Goal: Task Accomplishment & Management: Use online tool/utility

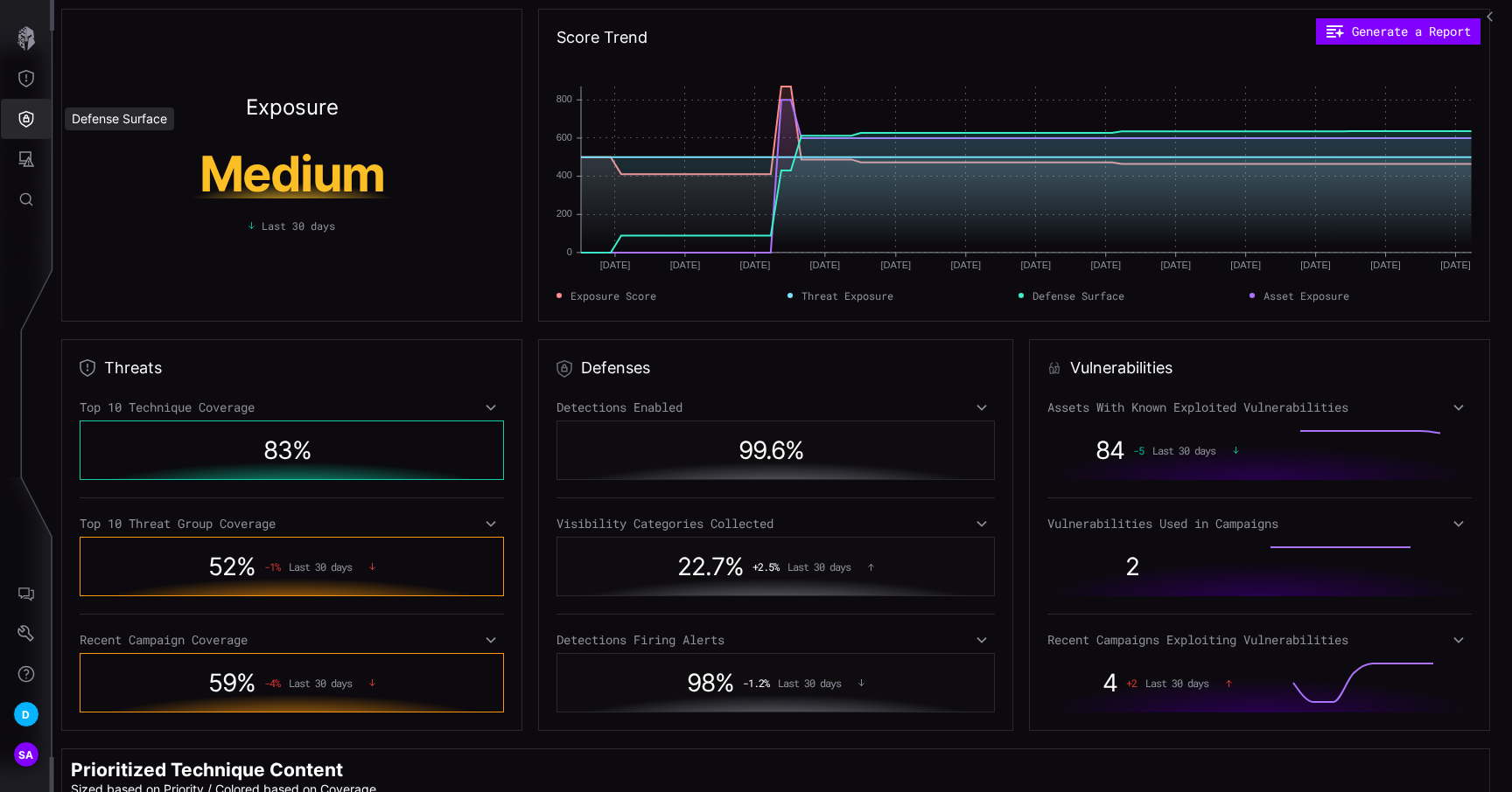
click at [20, 120] on icon "Defense Surface" at bounding box center [26, 119] width 18 height 18
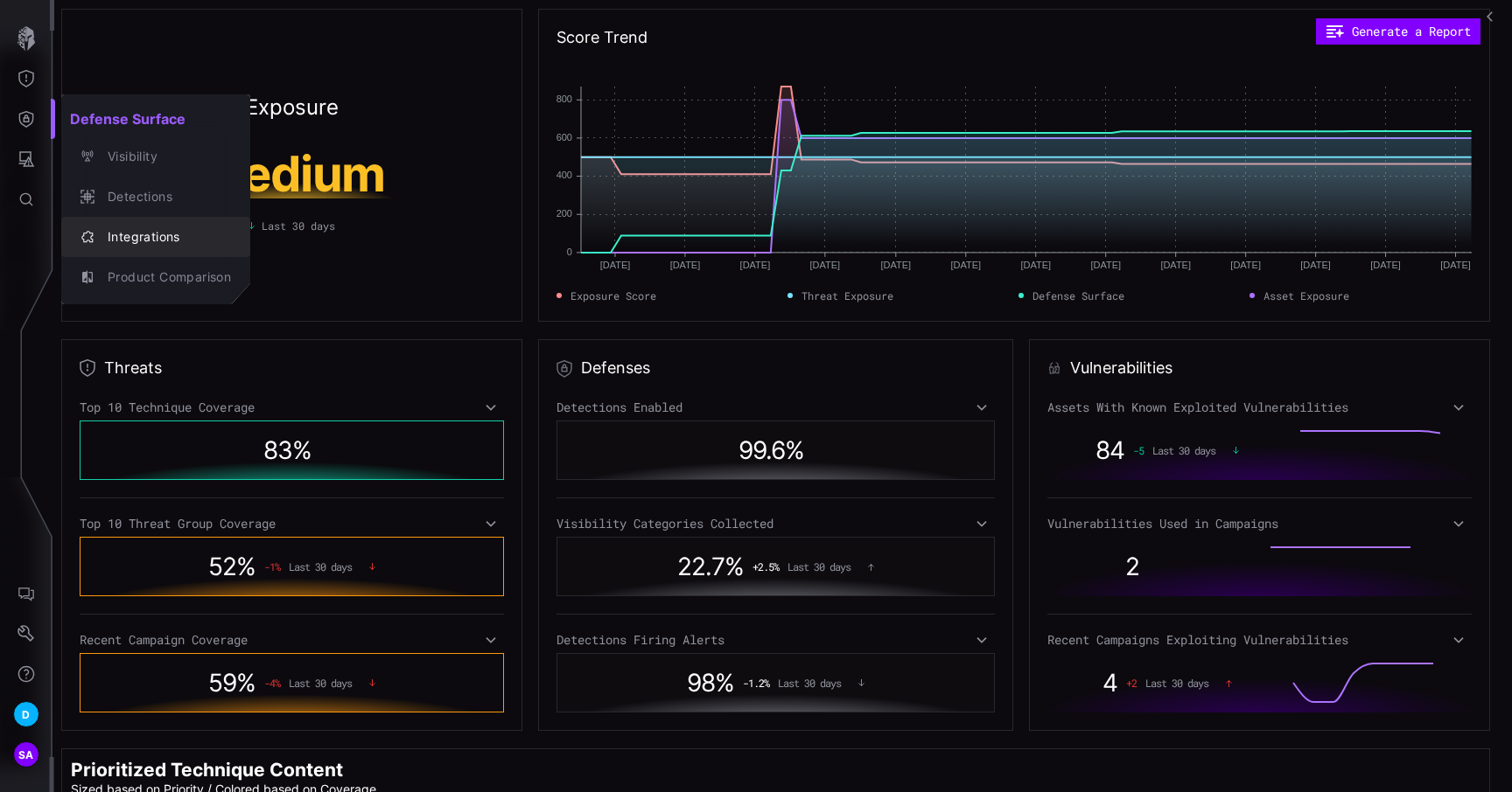
click at [127, 241] on div "Integrations" at bounding box center [165, 237] width 132 height 22
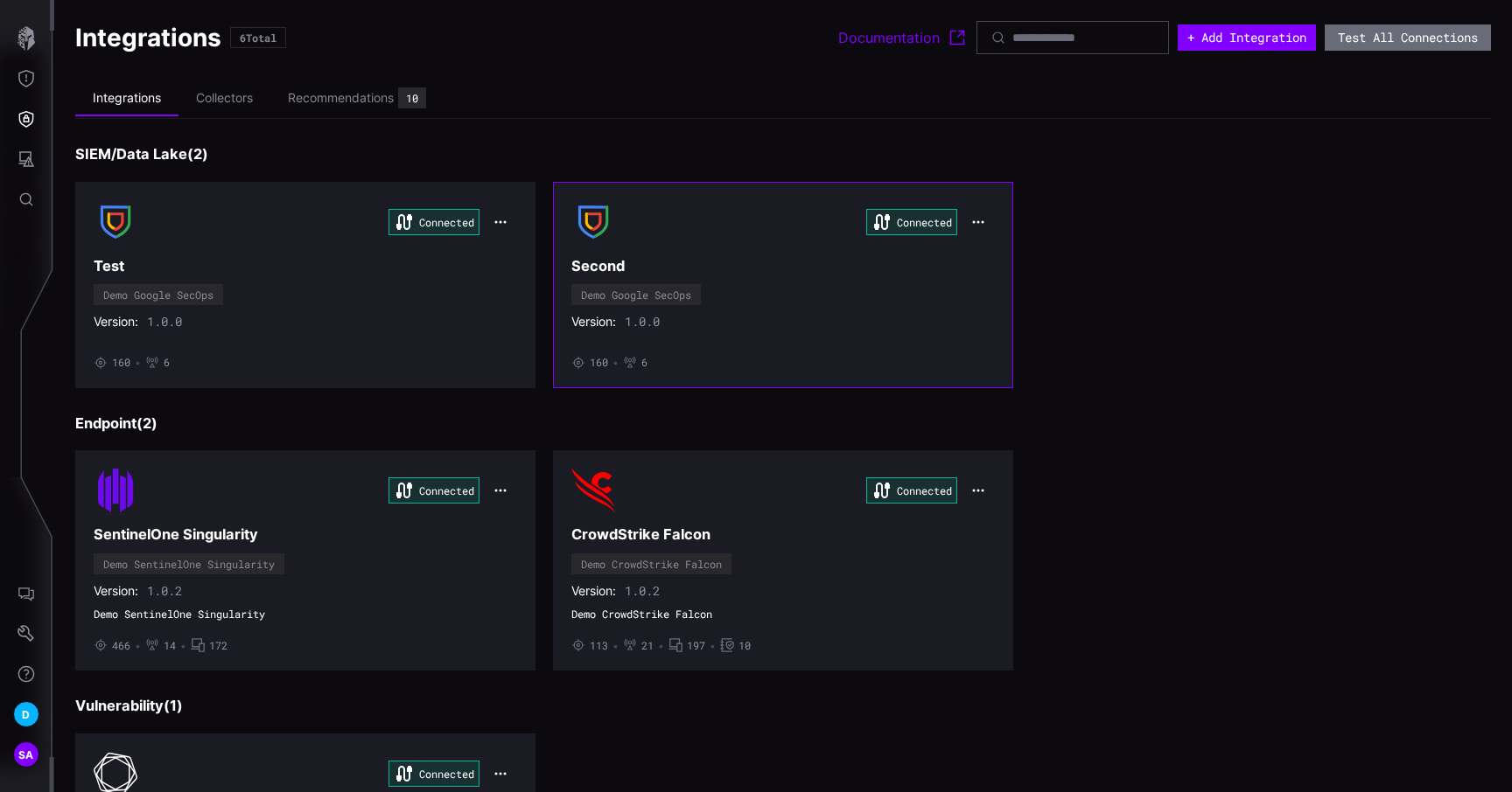
scroll to position [28, 0]
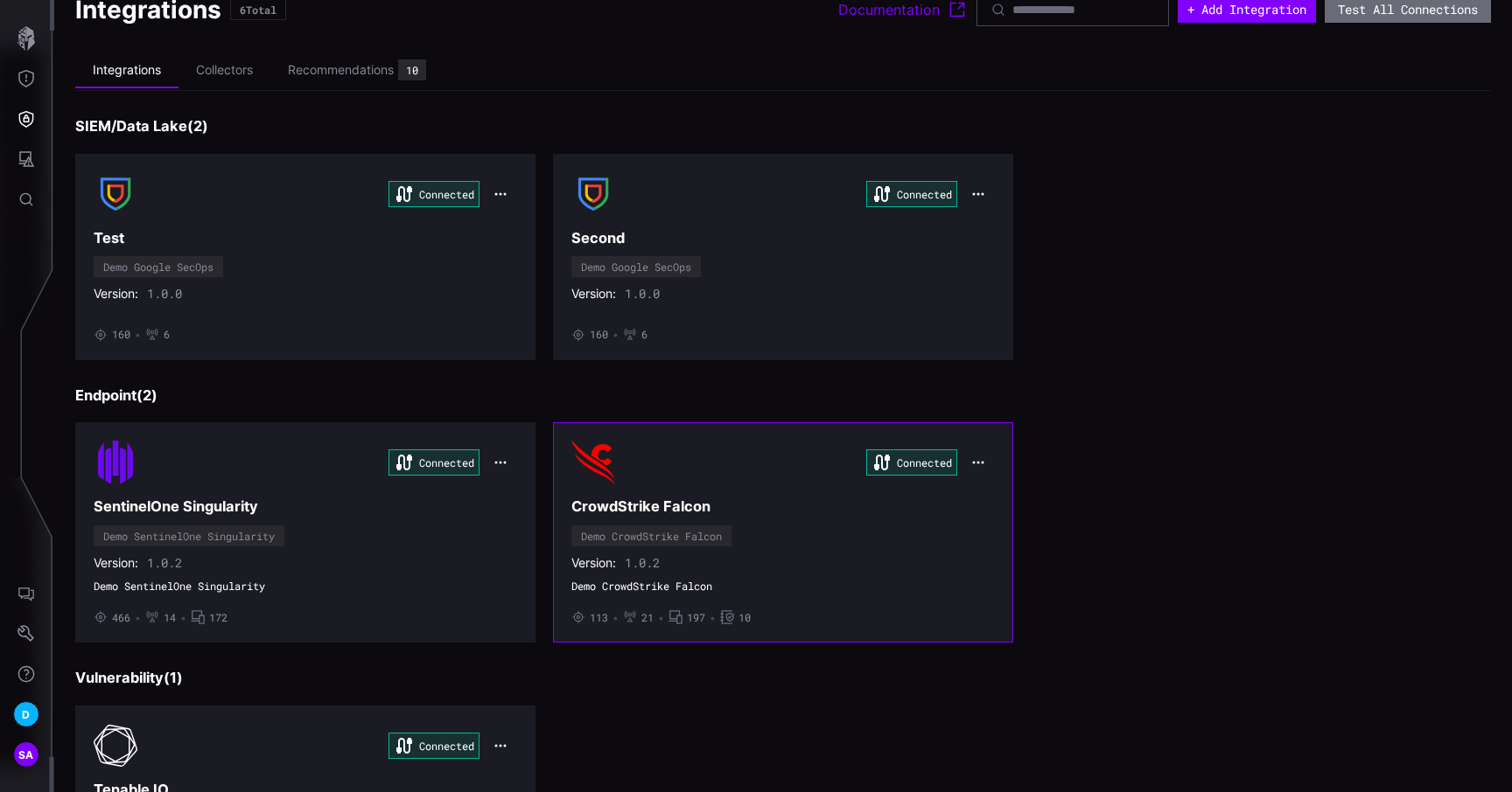
click at [790, 507] on h3 "CrowdStrike Falcon" at bounding box center [783, 506] width 423 height 18
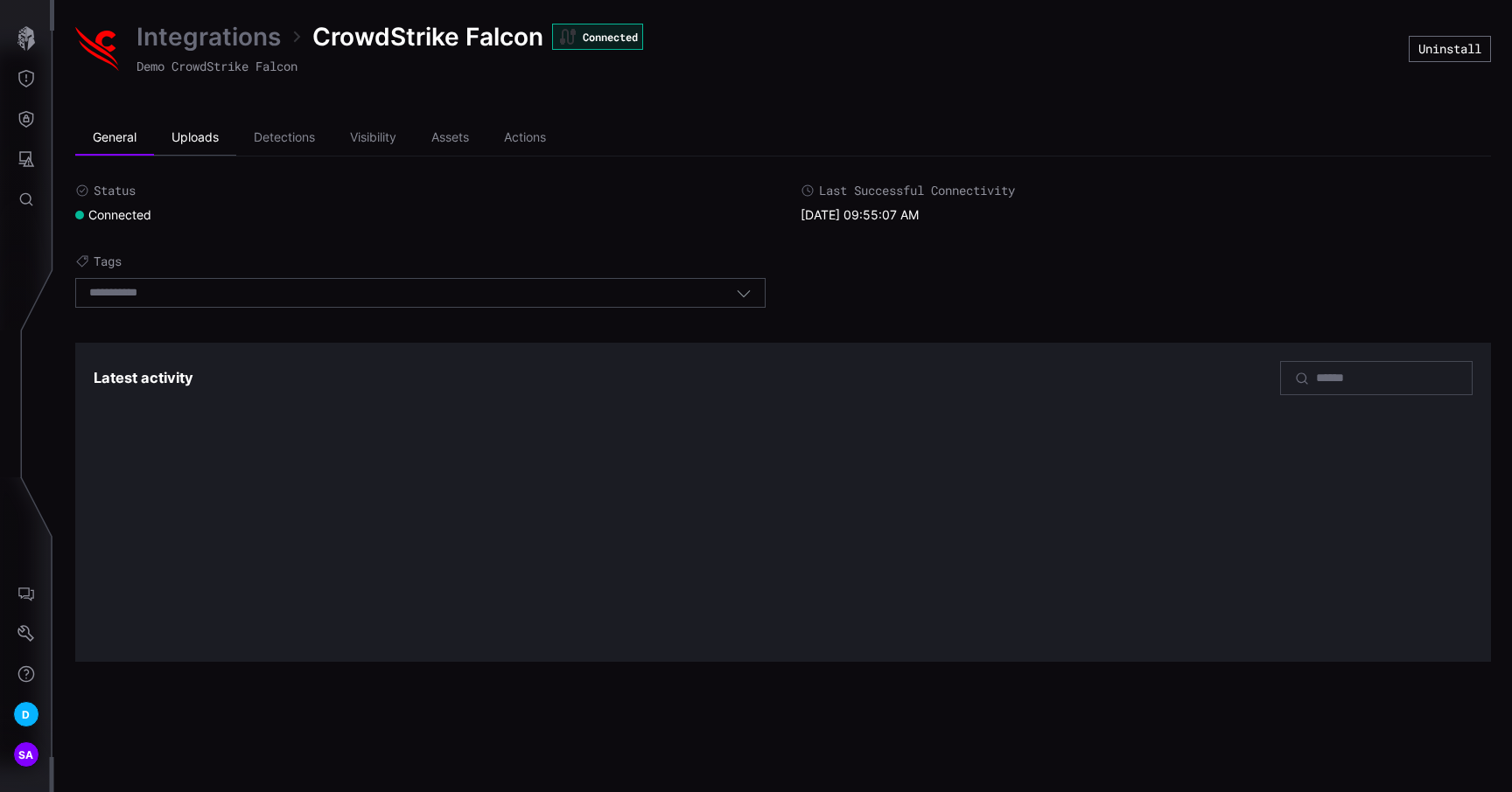
click at [217, 138] on li "Uploads" at bounding box center [195, 138] width 82 height 35
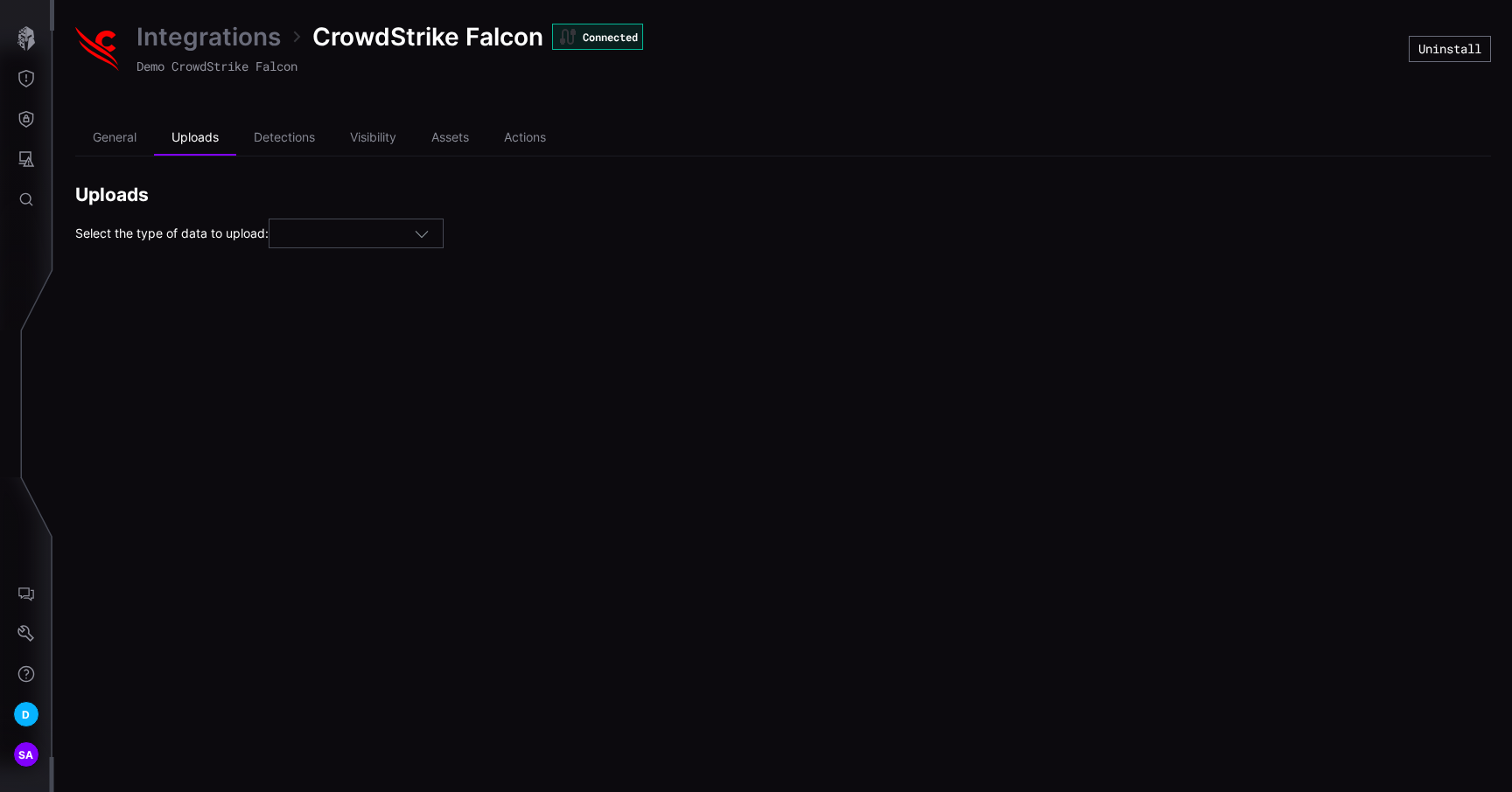
click at [317, 220] on div at bounding box center [355, 234] width 175 height 30
click at [322, 258] on span "Assets" at bounding box center [304, 261] width 38 height 15
type input "******"
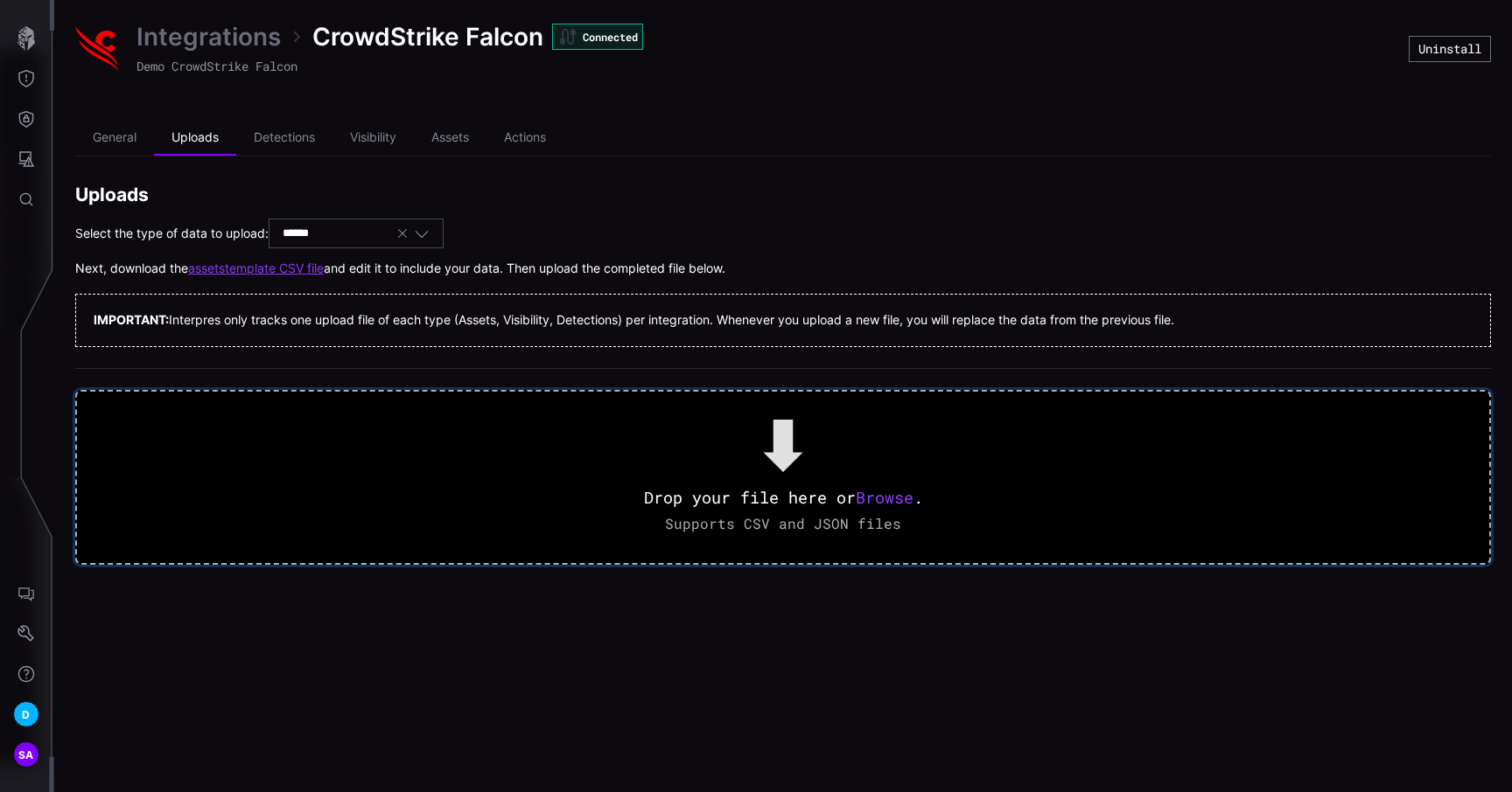
click at [889, 508] on span "Browse" at bounding box center [884, 497] width 58 height 21
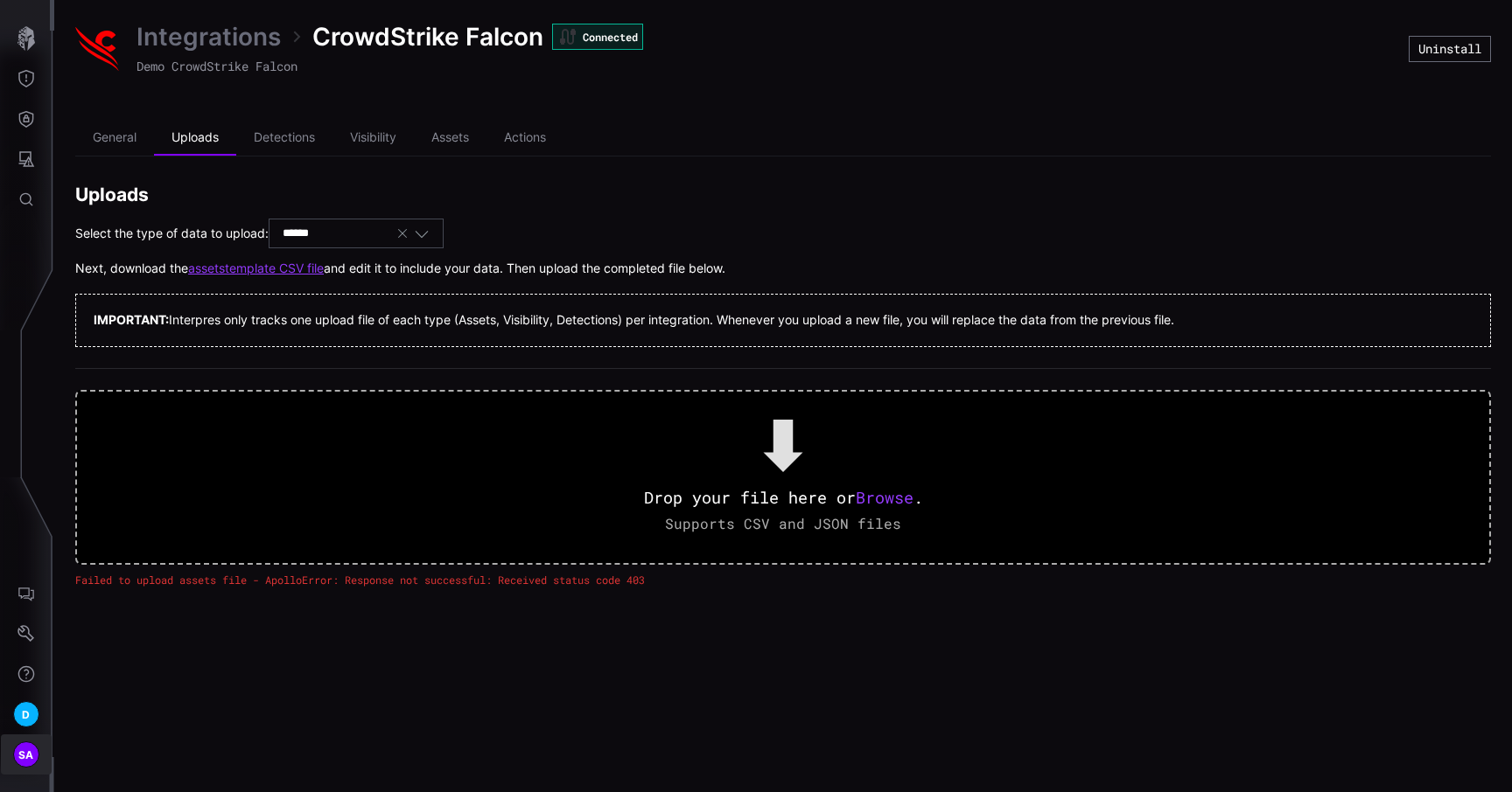
click at [25, 757] on span "SA" at bounding box center [25, 754] width 16 height 18
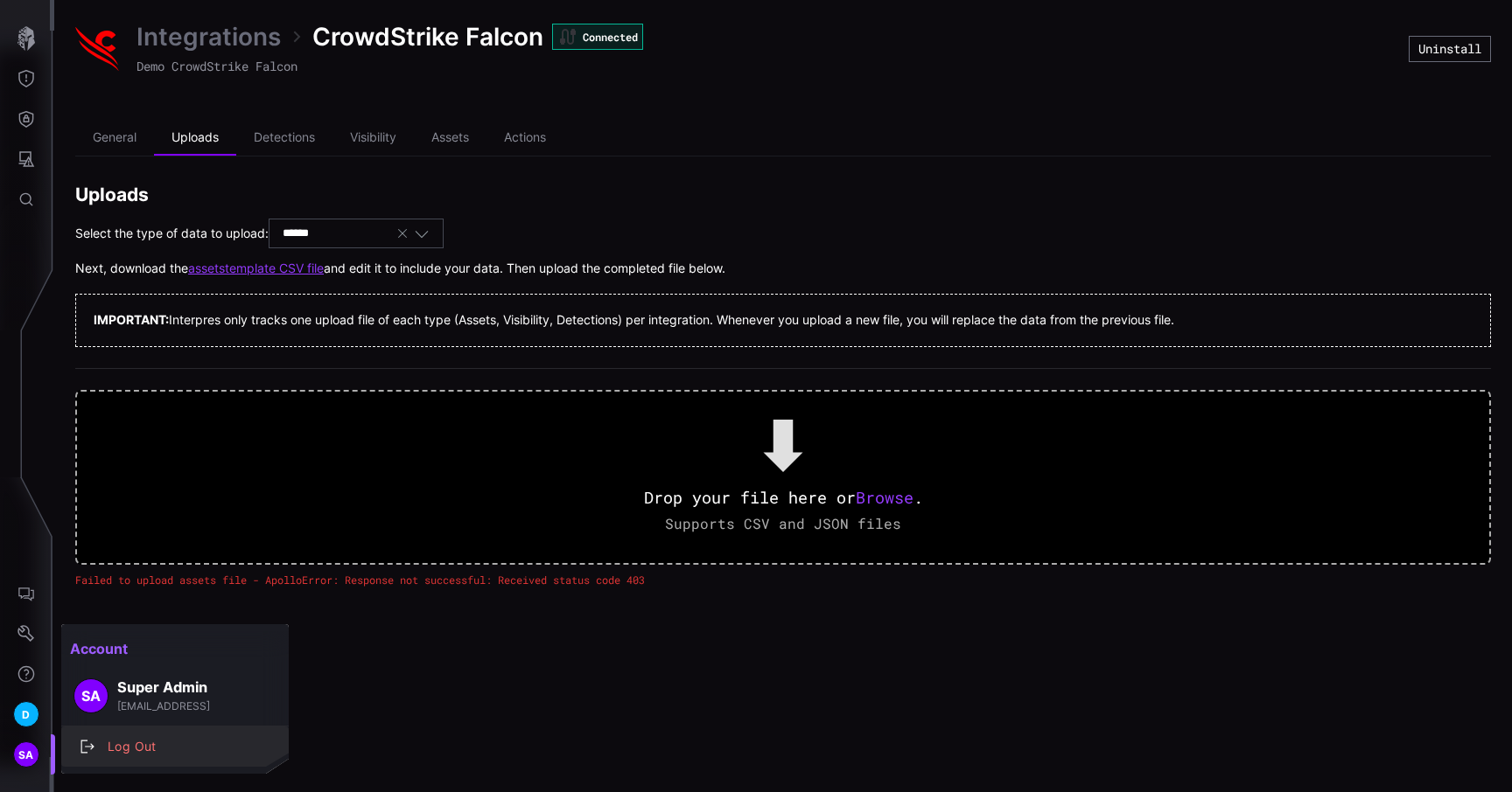
click at [157, 736] on div "Log Out" at bounding box center [184, 747] width 171 height 22
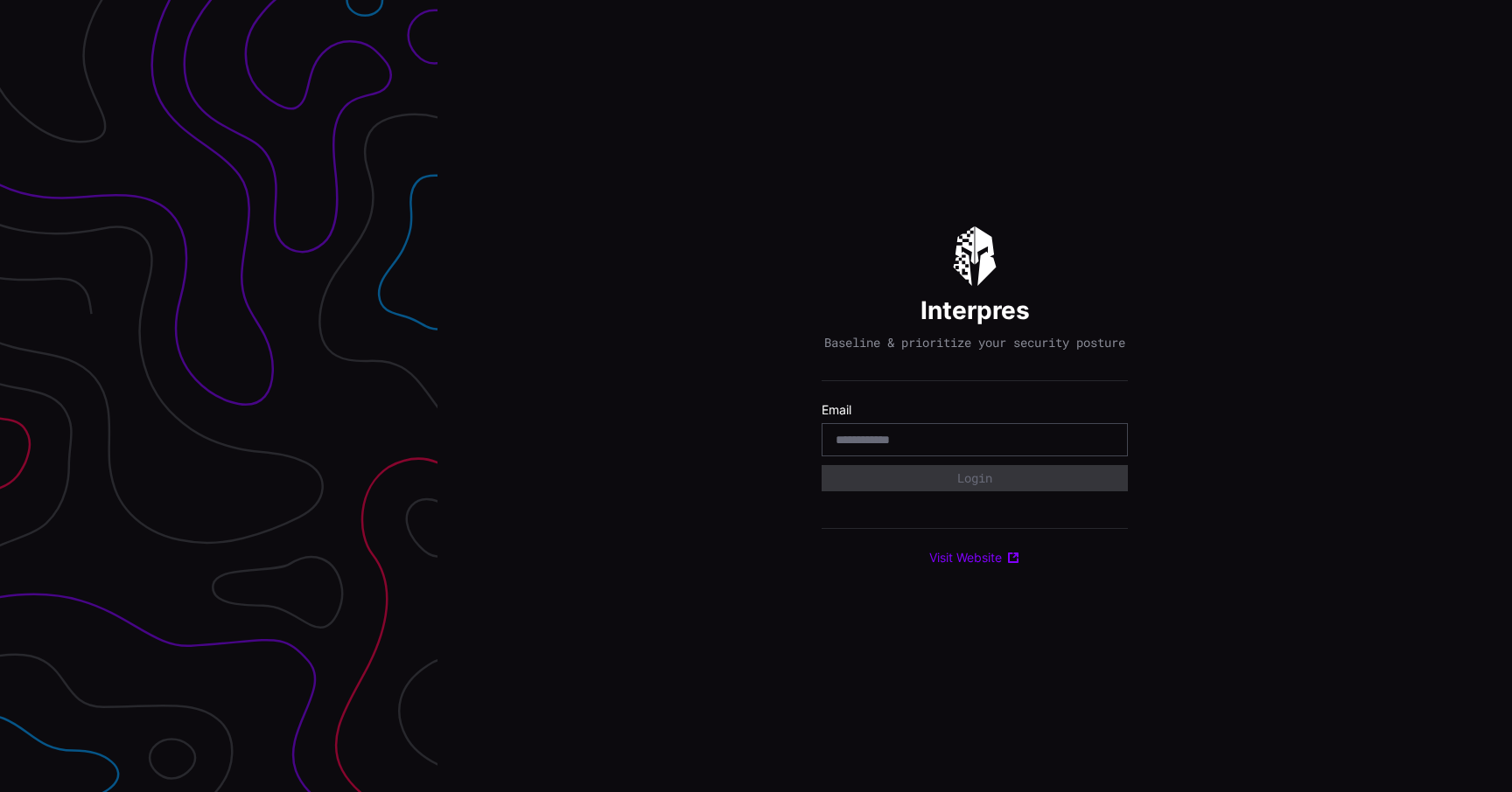
type input "**********"
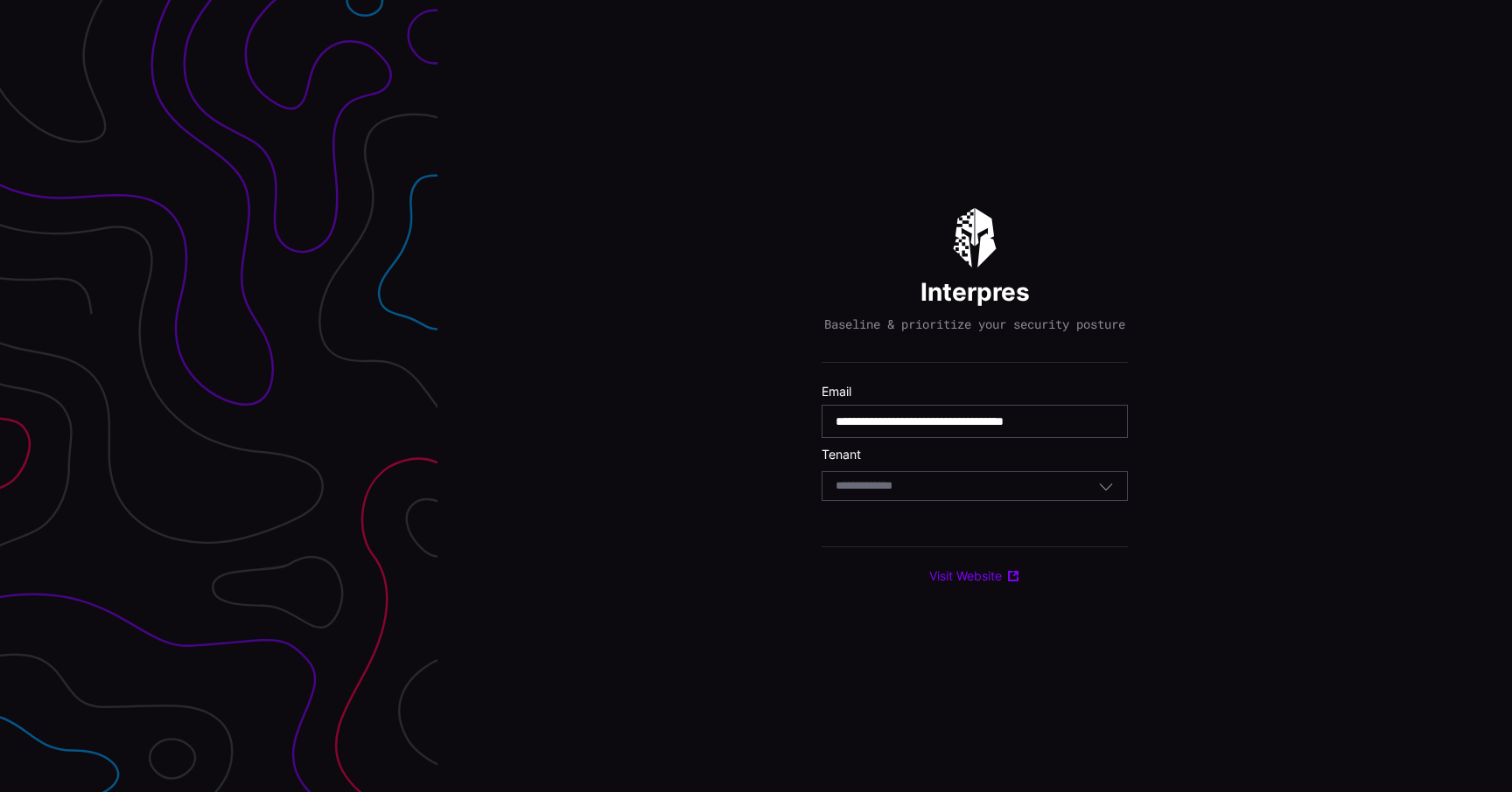
click at [1000, 494] on div "Select Tenant" at bounding box center [967, 486] width 263 height 16
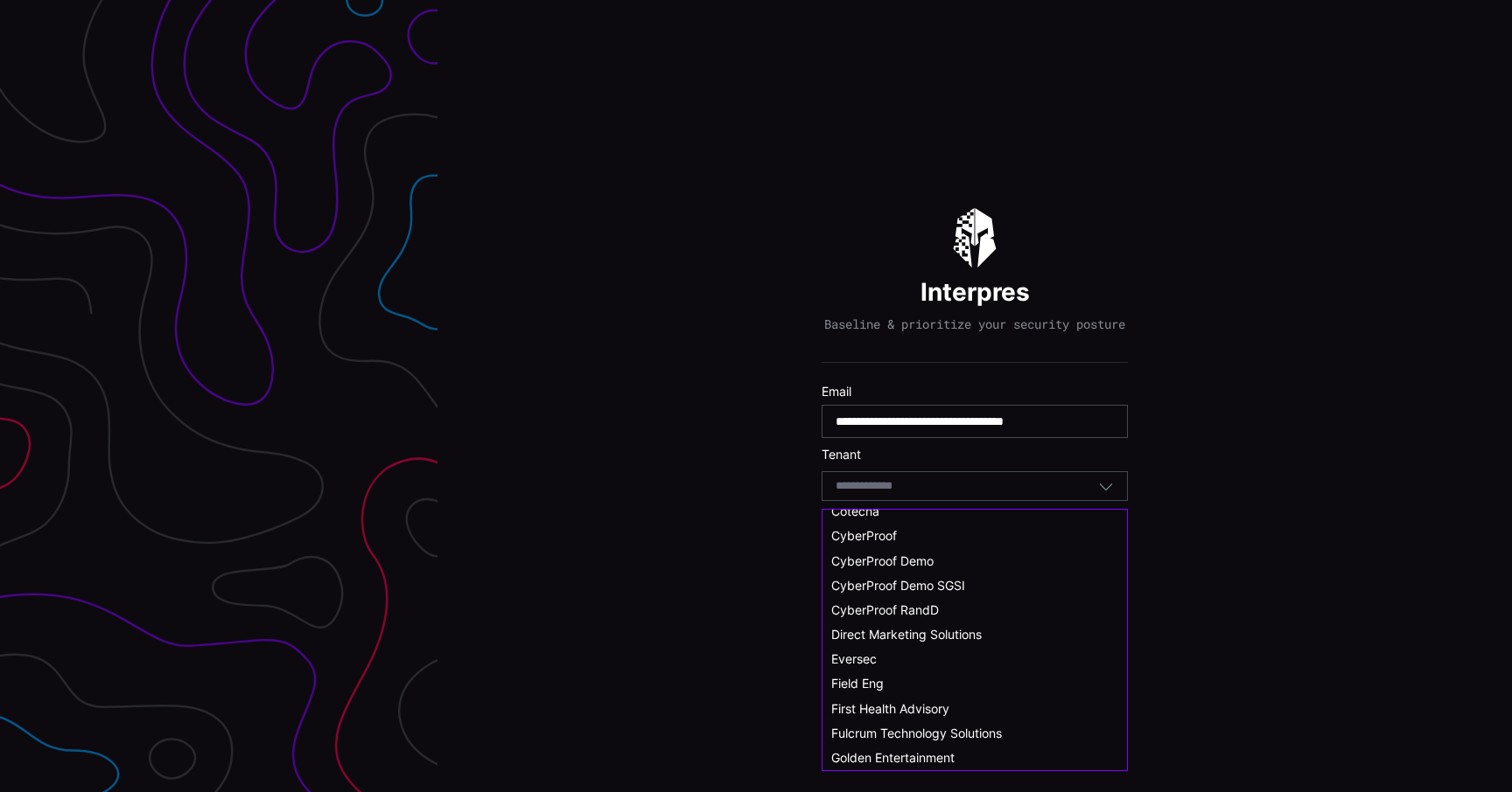
scroll to position [169, 0]
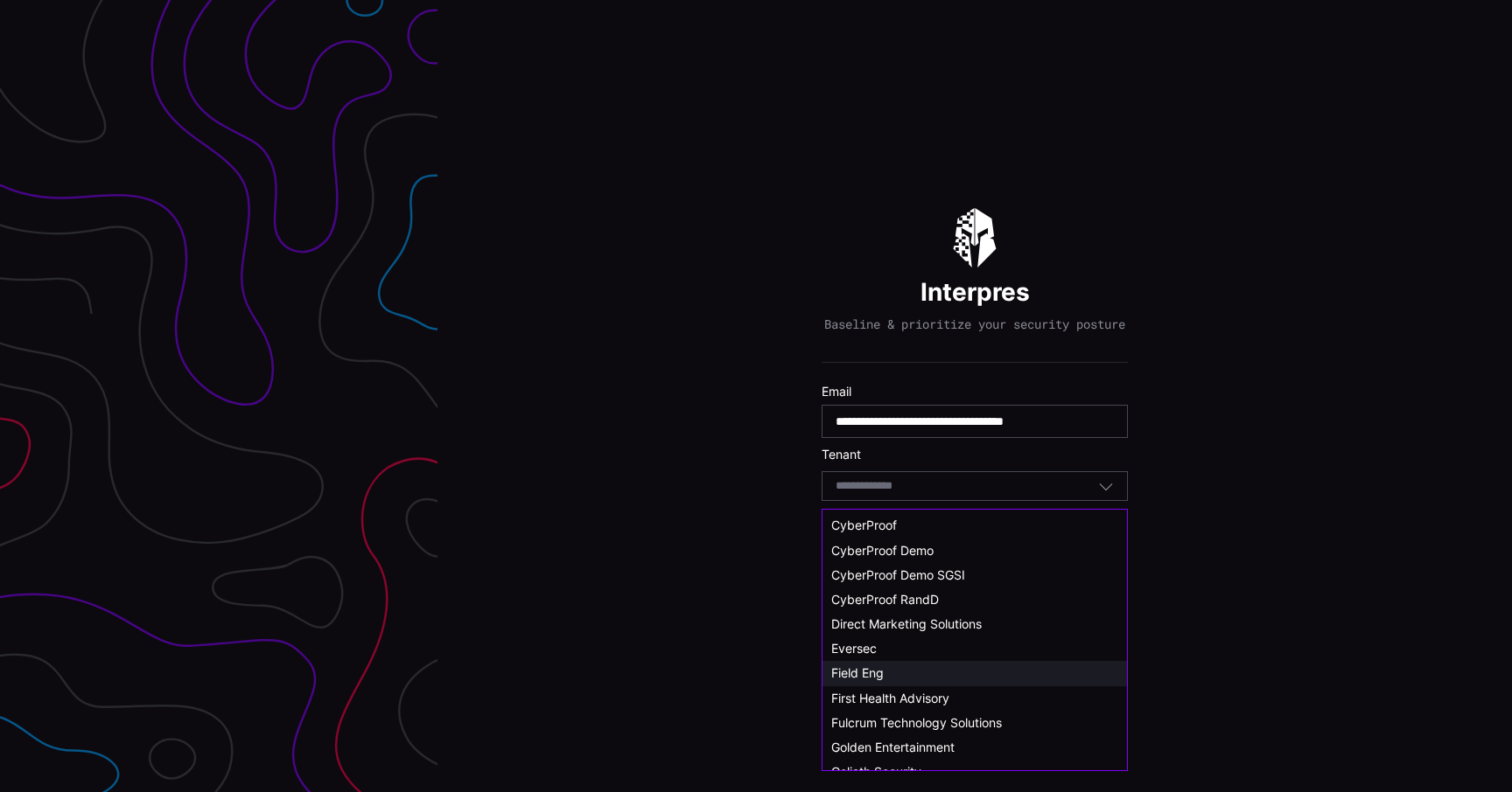
click at [887, 678] on div "Field Eng" at bounding box center [975, 673] width 287 height 16
